Goal: Task Accomplishment & Management: Manage account settings

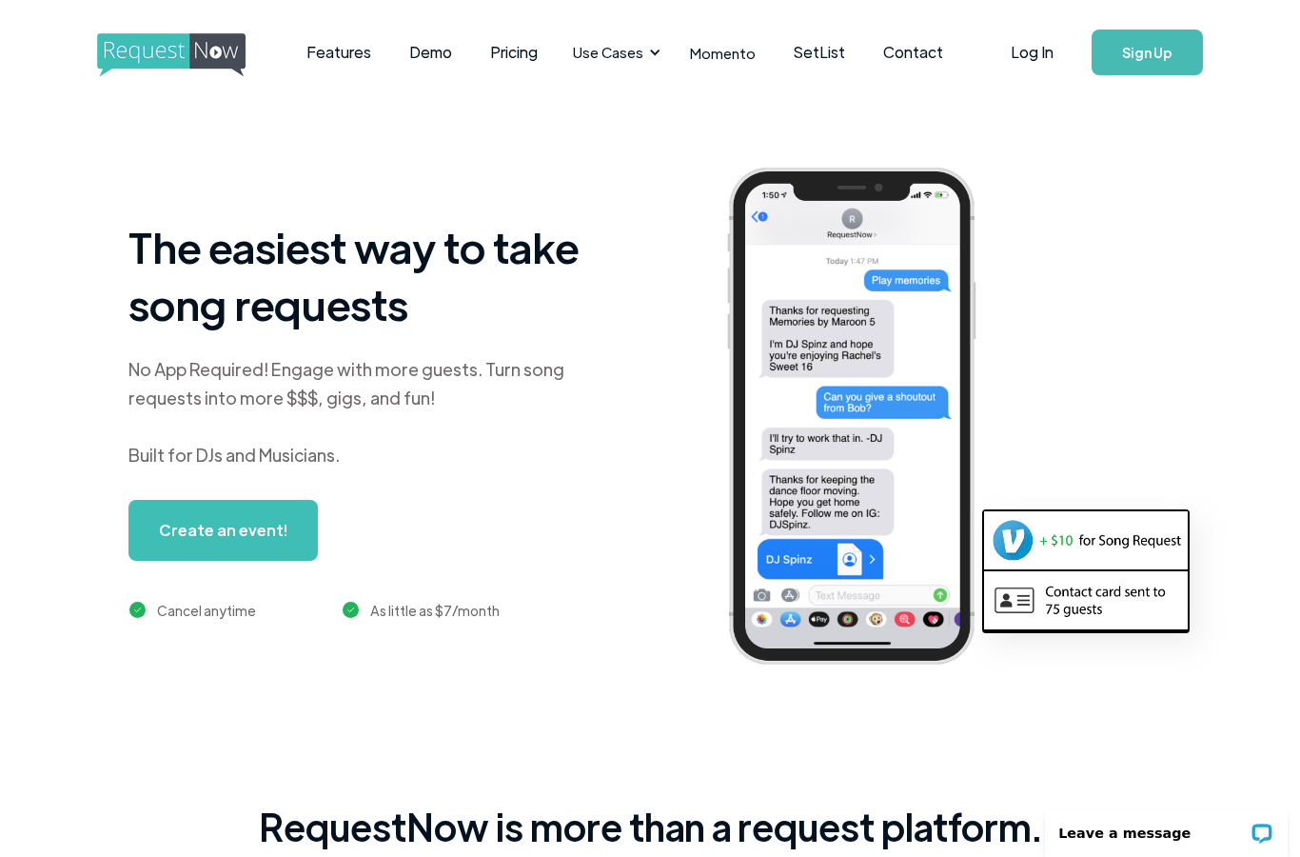
click at [1028, 65] on link "Log In" at bounding box center [1032, 52] width 81 height 67
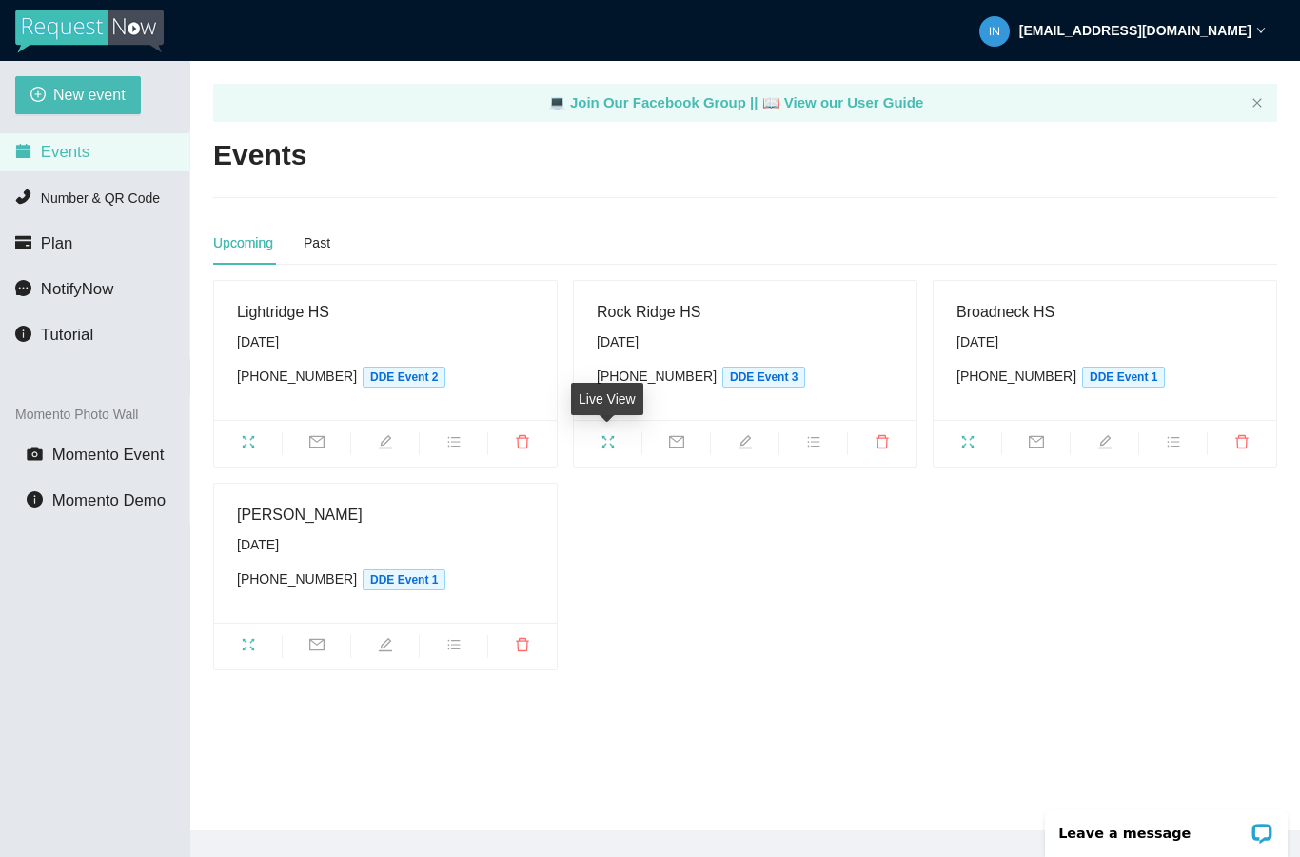
click at [611, 437] on icon "fullscreen" at bounding box center [608, 441] width 15 height 15
click at [1164, 40] on div "[EMAIL_ADDRESS][DOMAIN_NAME]" at bounding box center [1122, 30] width 286 height 61
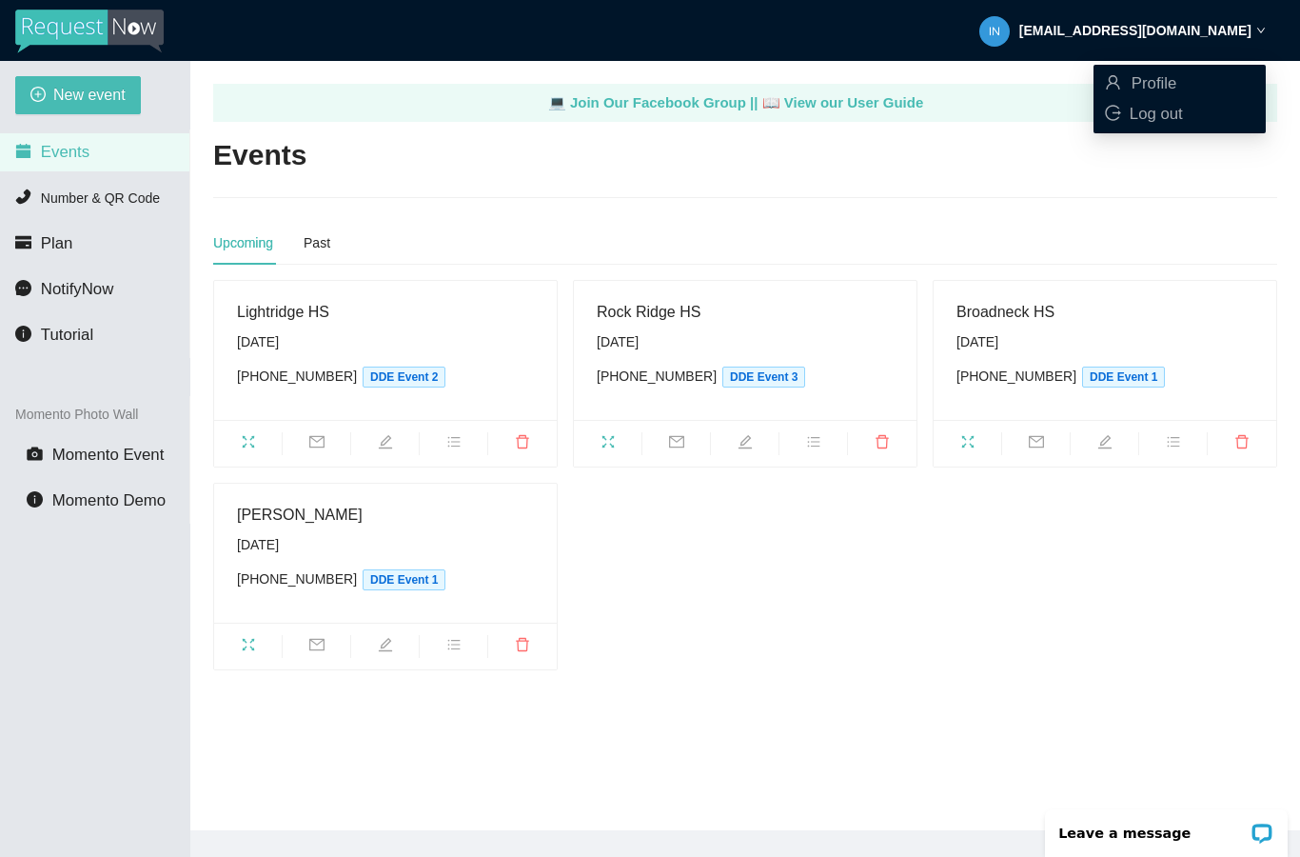
click at [1142, 83] on span "Profile" at bounding box center [1155, 83] width 46 height 18
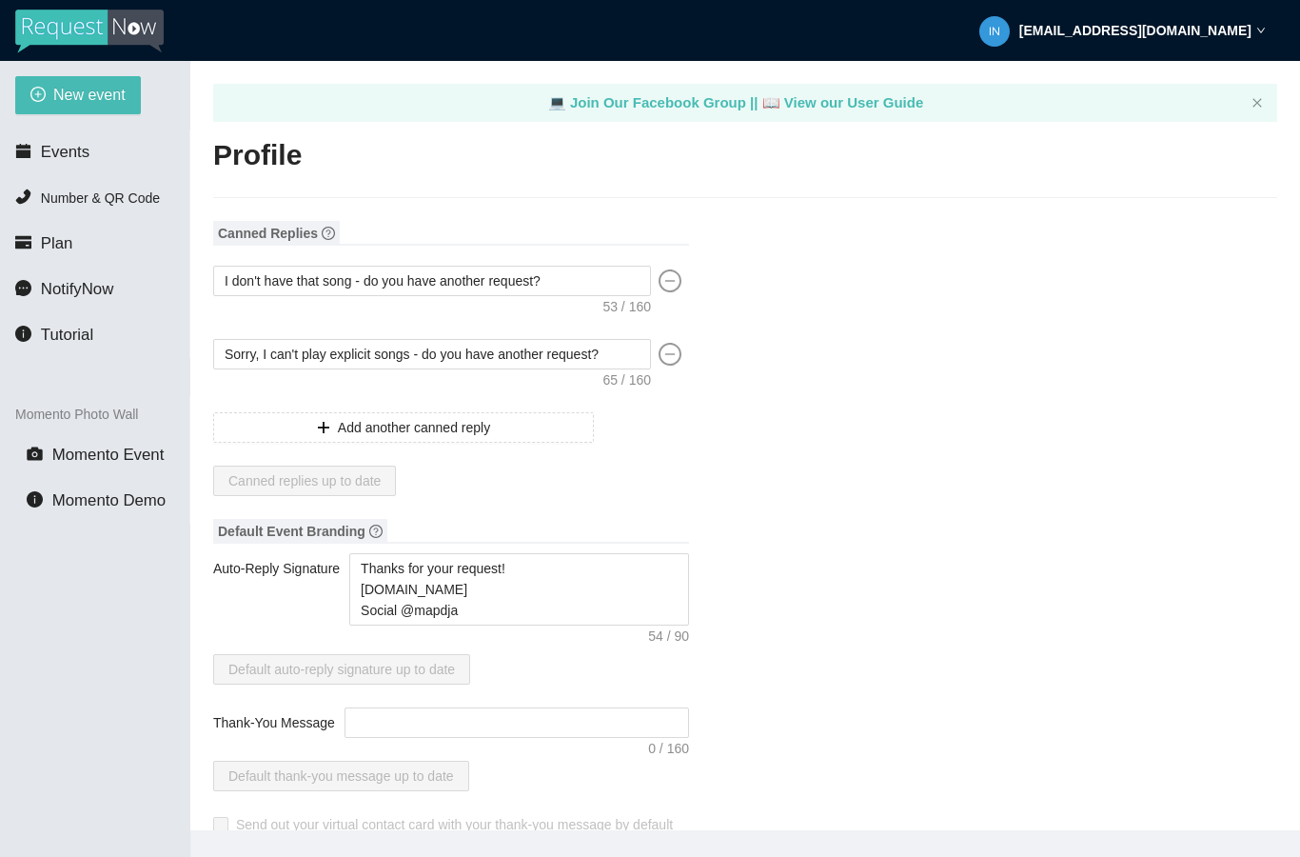
type textarea "https://virtualdj.com/ask/DJ_Spinz"
type input "Professional DJ Entertainment!"
type input "Dynamic DJ Entertainment"
type input "DJ"
type input "(301) 942-4500"
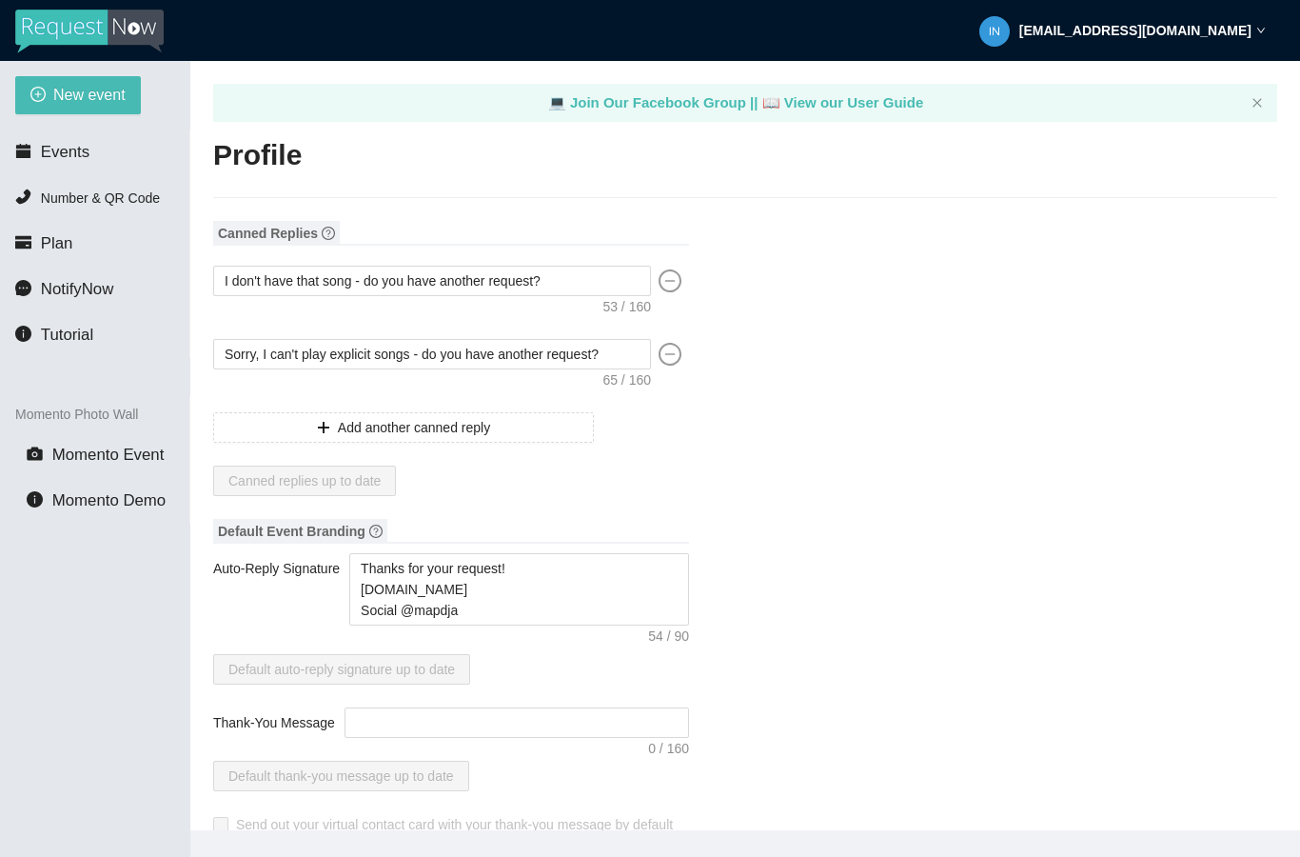
type input "[EMAIL_ADDRESS][DOMAIN_NAME]"
type input "http://www.mapdja.com"
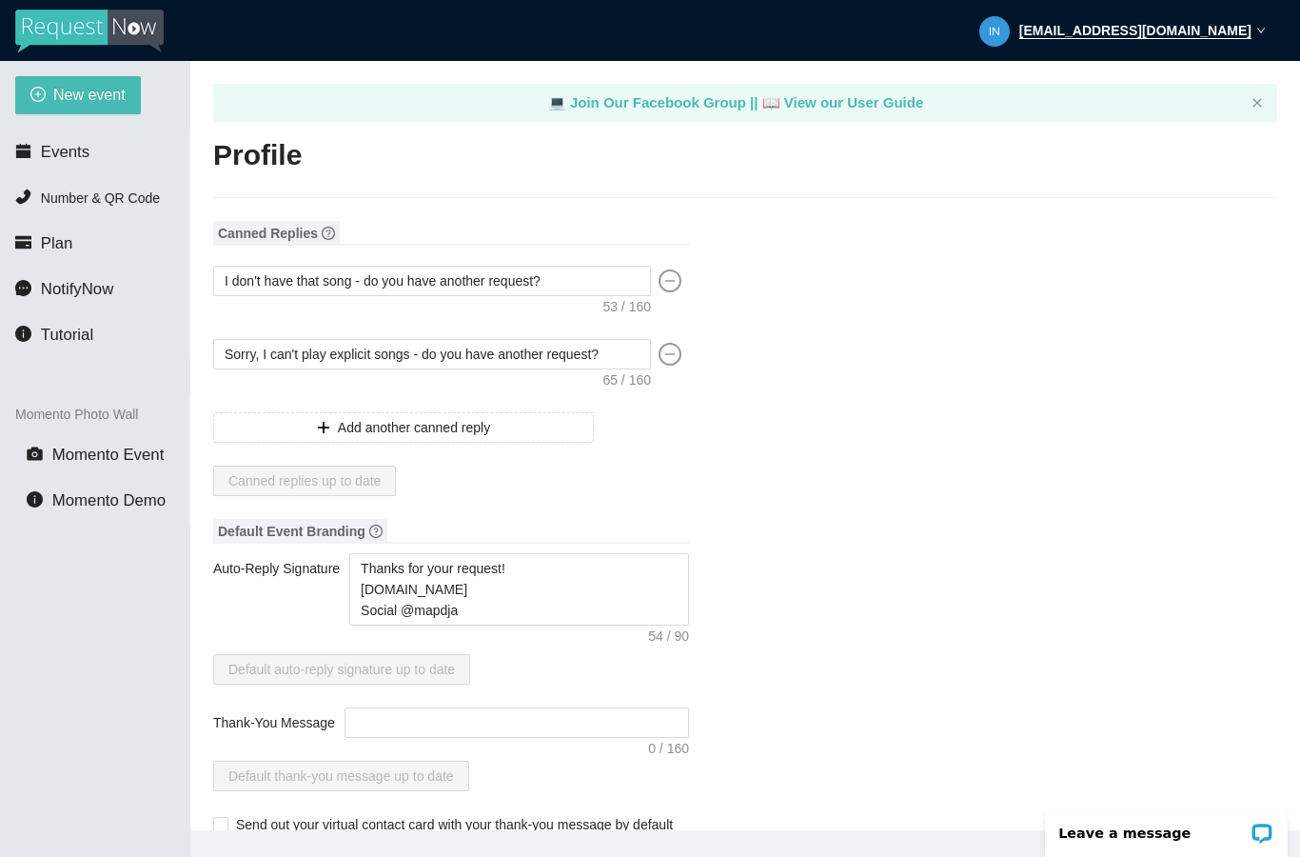
click at [77, 29] on img at bounding box center [89, 32] width 148 height 44
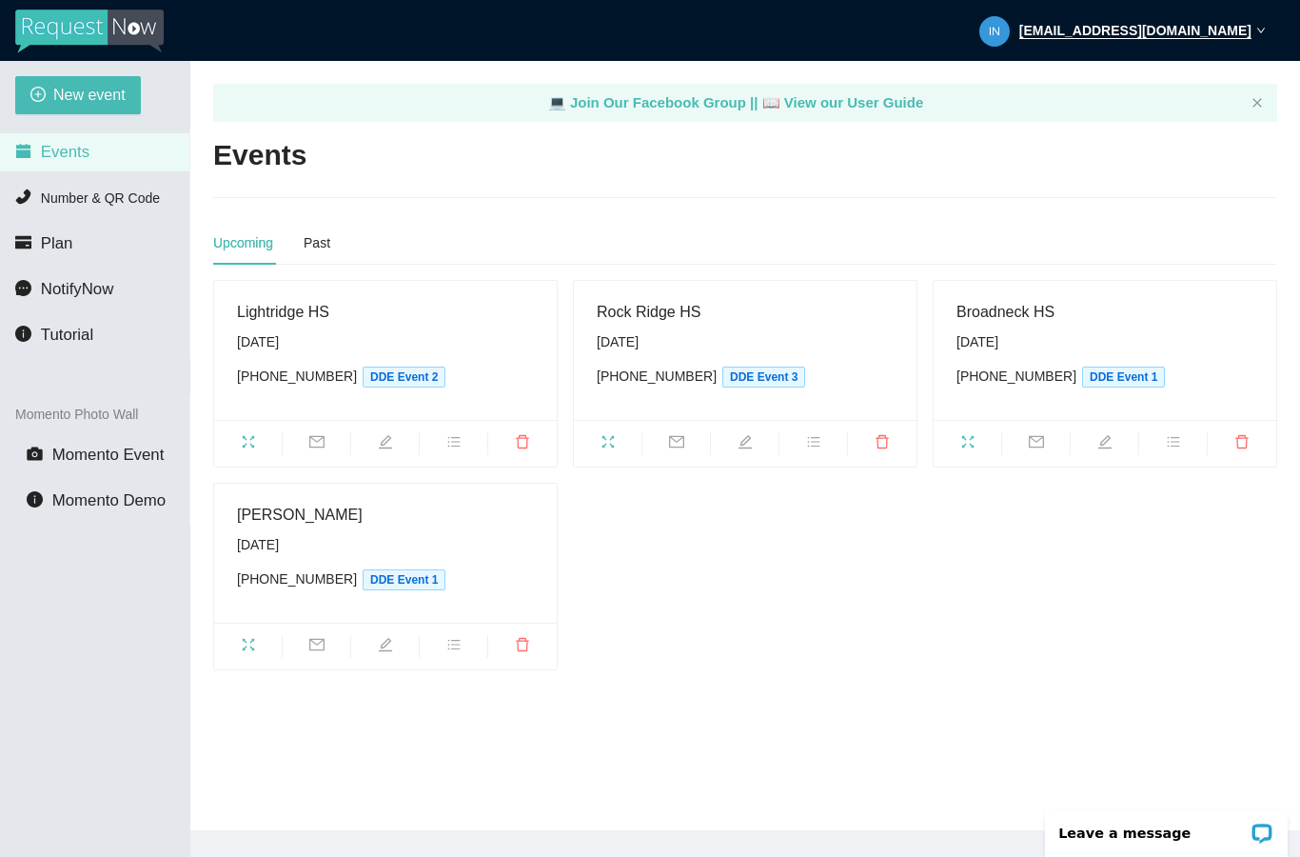
click at [1191, 31] on strong "info@mapdja.com" at bounding box center [1135, 31] width 232 height 16
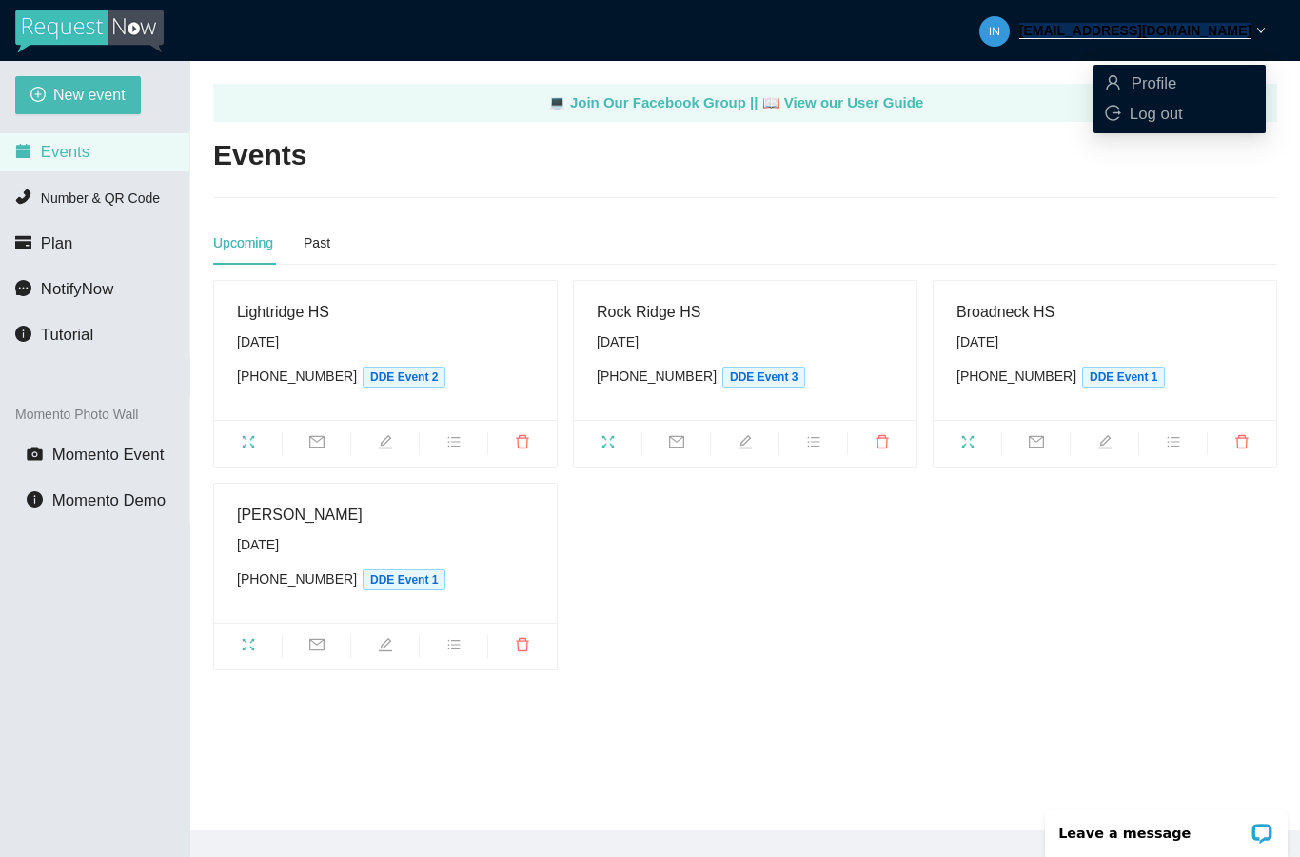
click at [1161, 119] on span "Log out" at bounding box center [1156, 114] width 53 height 18
